Goal: Task Accomplishment & Management: Manage account settings

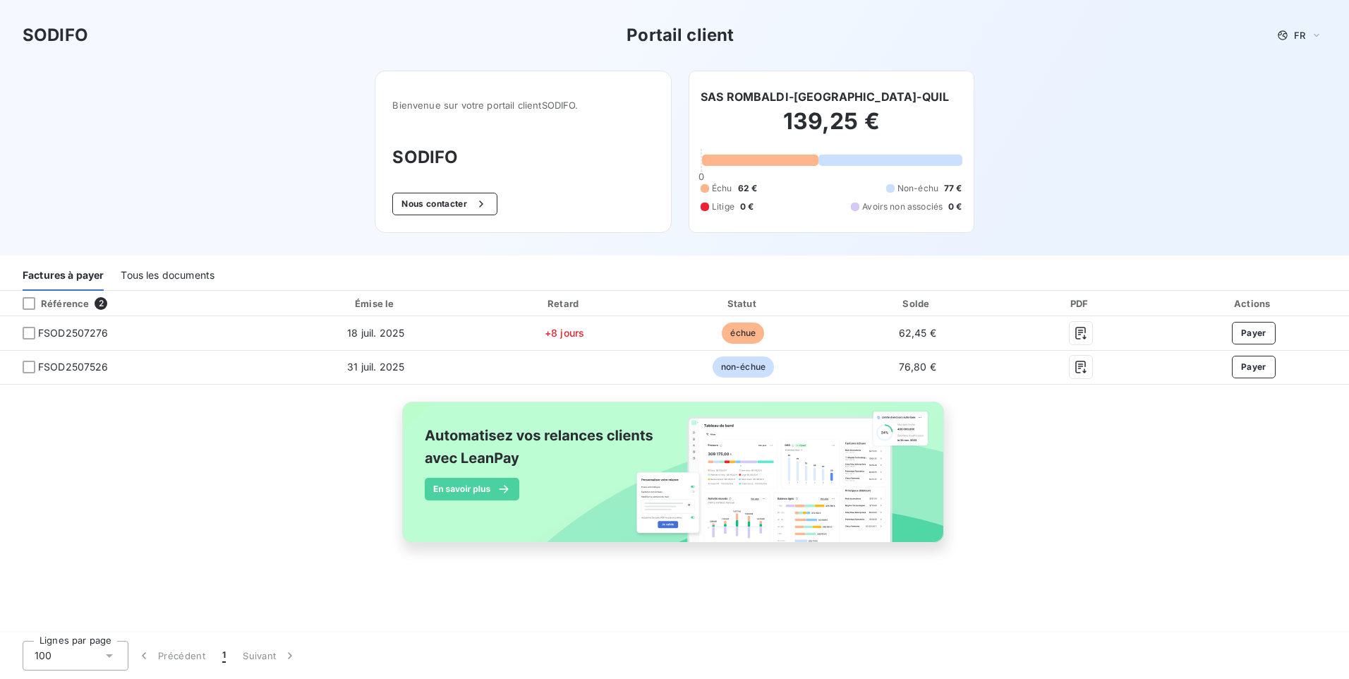
click at [167, 274] on div "Tous les documents" at bounding box center [168, 276] width 94 height 30
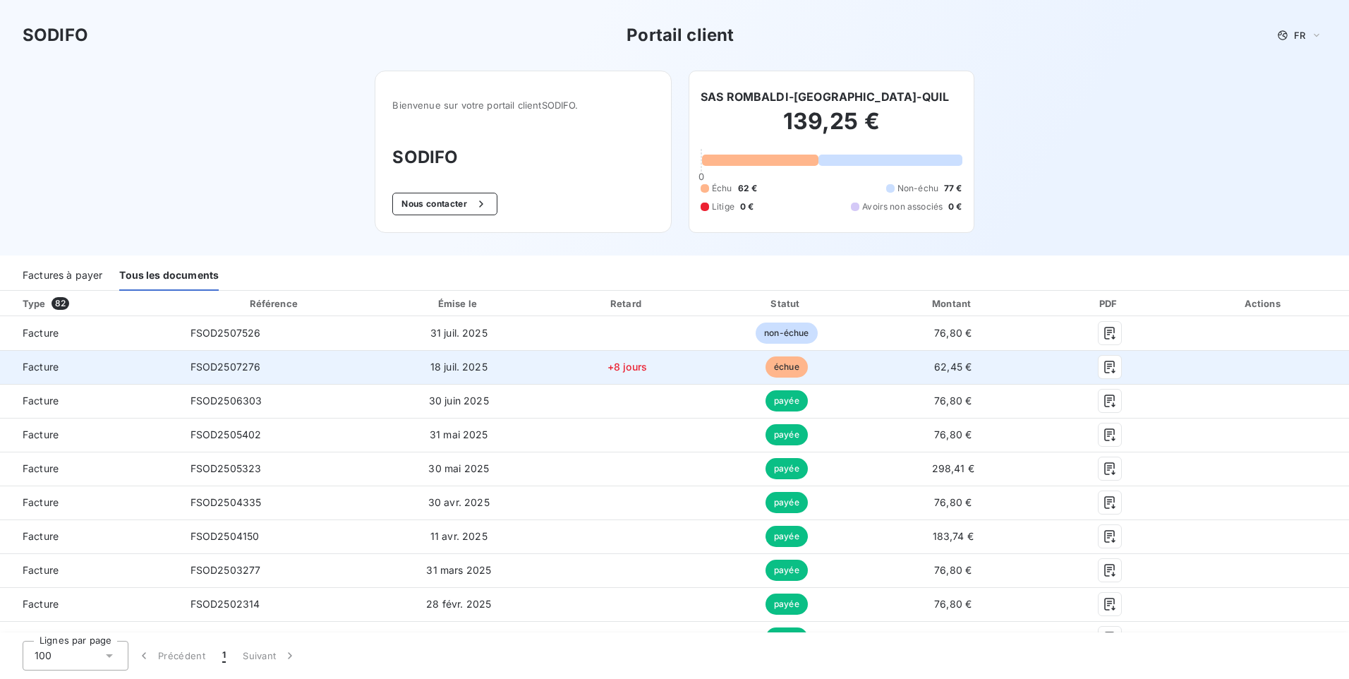
click at [1272, 361] on td at bounding box center [1264, 367] width 170 height 34
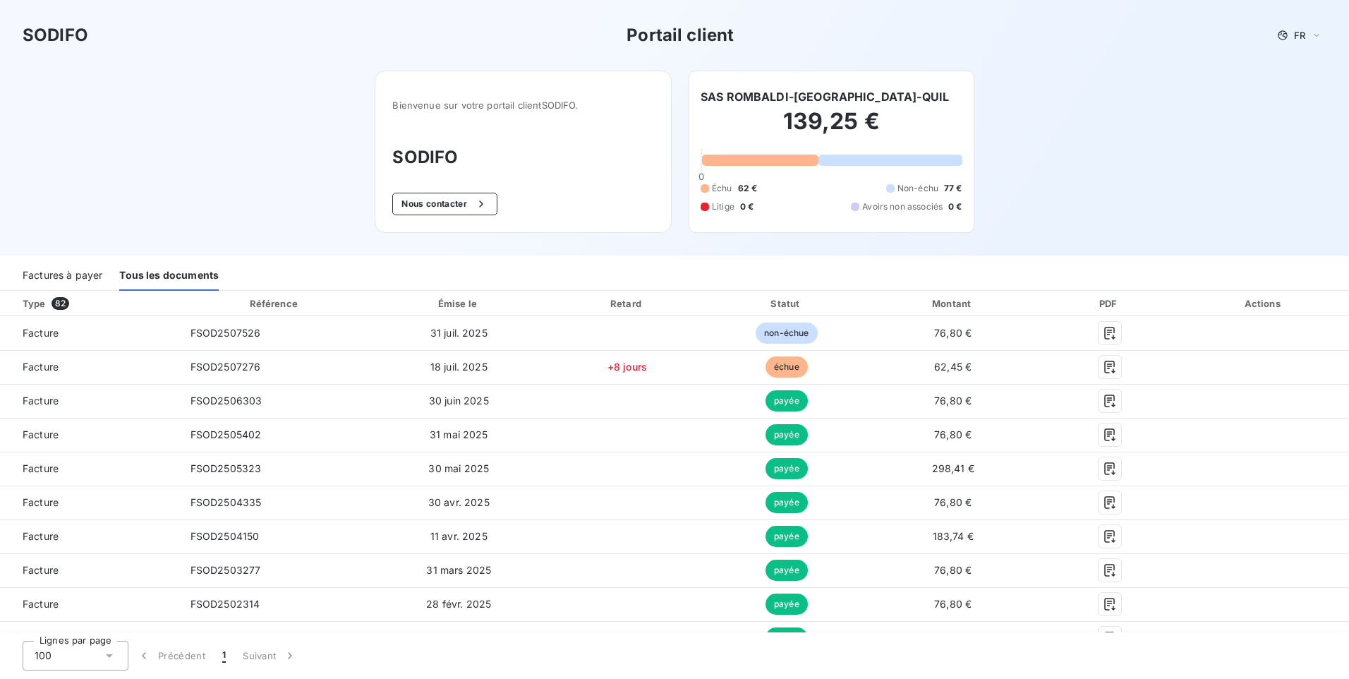
click at [66, 276] on div "Factures à payer" at bounding box center [63, 276] width 80 height 30
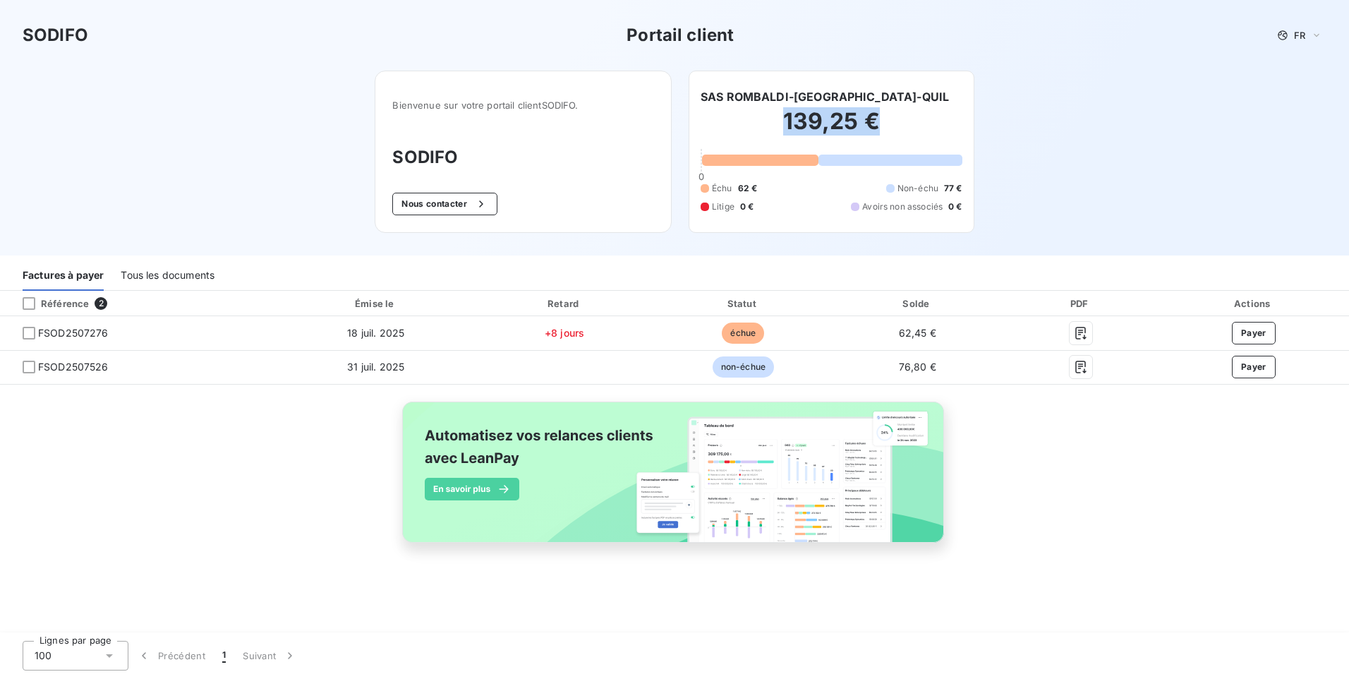
drag, startPoint x: 787, startPoint y: 121, endPoint x: 900, endPoint y: 128, distance: 113.8
click at [900, 128] on h2 "139,25 €" at bounding box center [832, 128] width 262 height 42
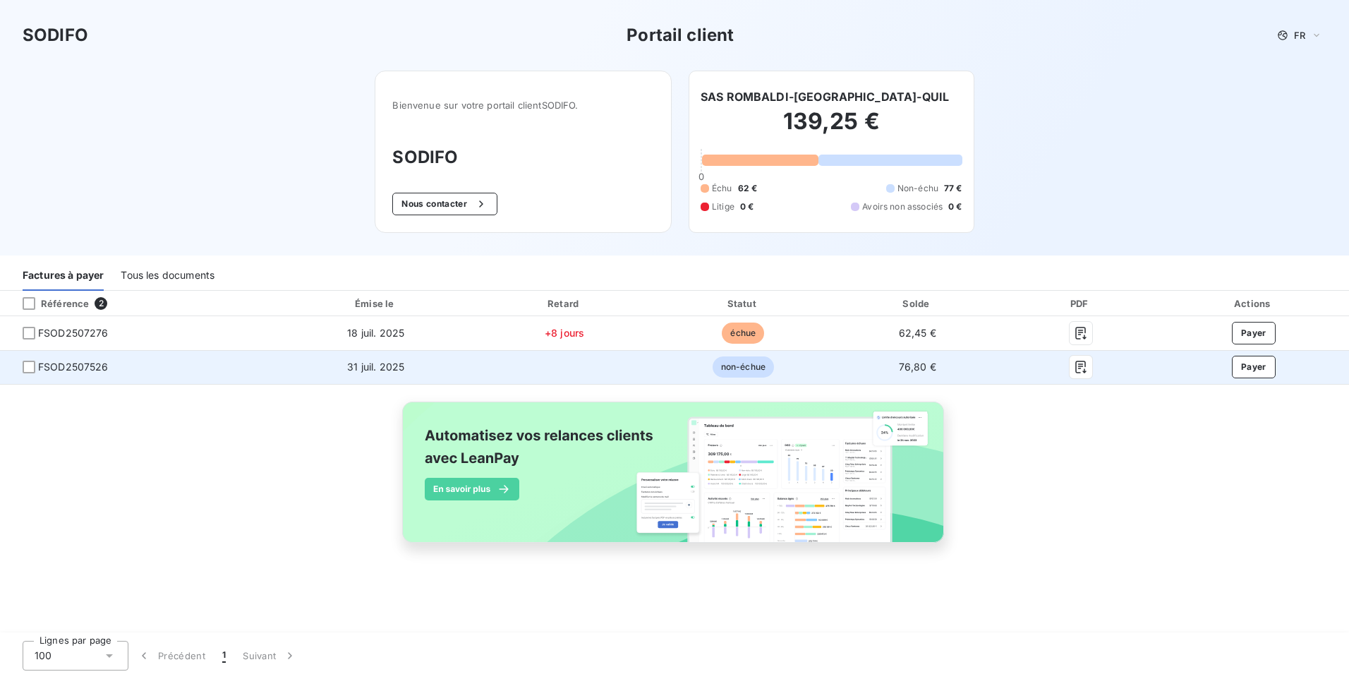
click at [903, 367] on span "76,80 €" at bounding box center [917, 367] width 37 height 12
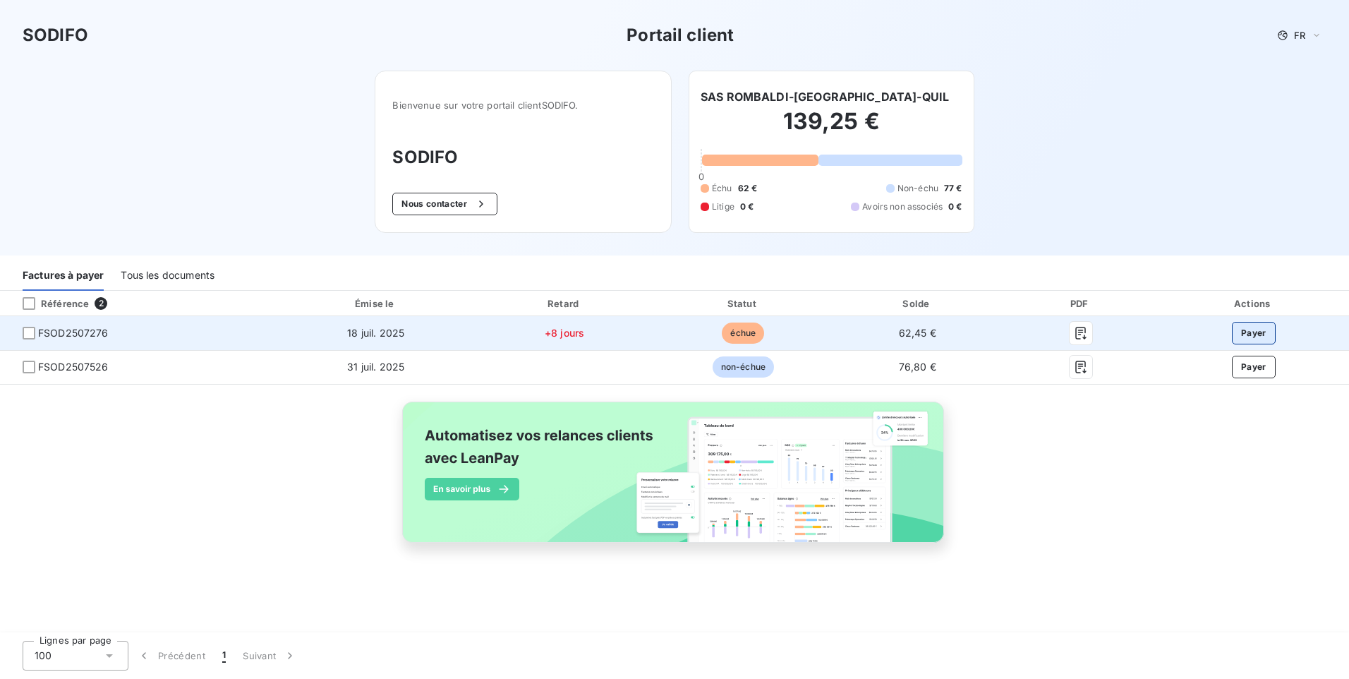
click at [1252, 328] on button "Payer" at bounding box center [1254, 333] width 44 height 23
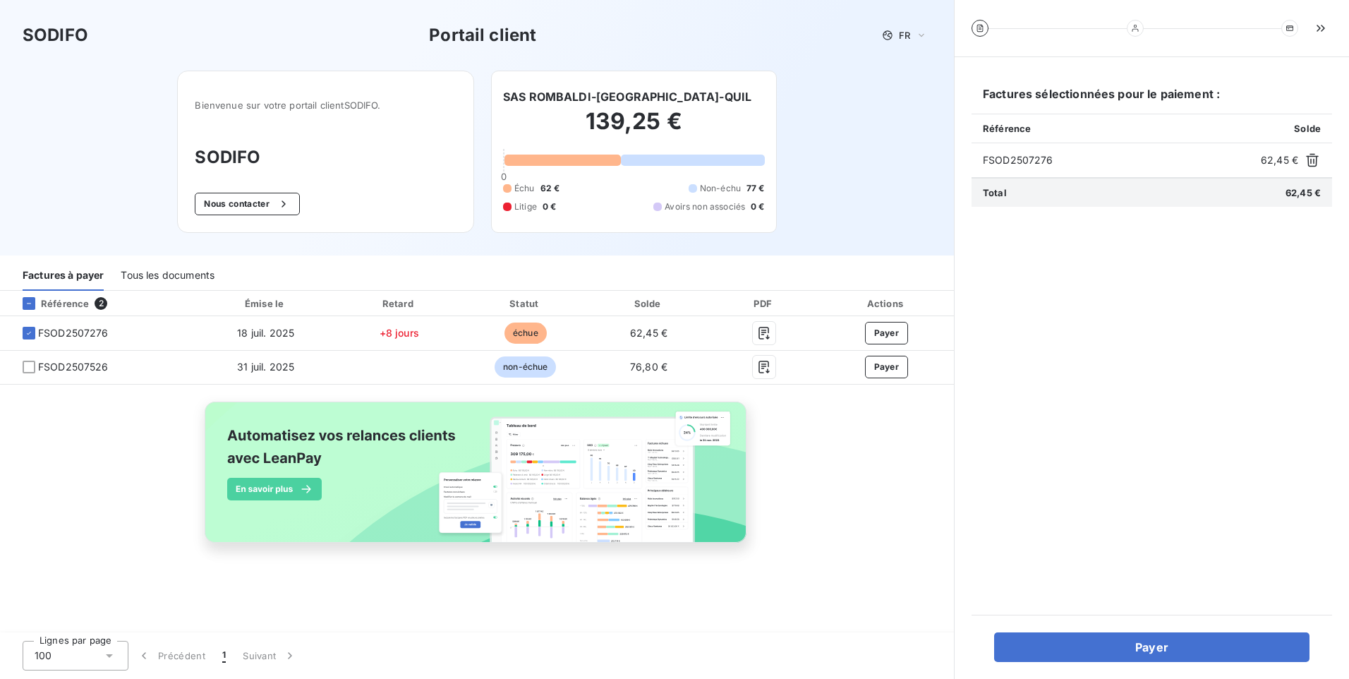
click at [830, 449] on div "Référence 2 Émise le Retard Statut Solde PDF Actions FSOD2507276 18 juil. 2025 …" at bounding box center [477, 433] width 954 height 284
